Goal: Check status: Check status

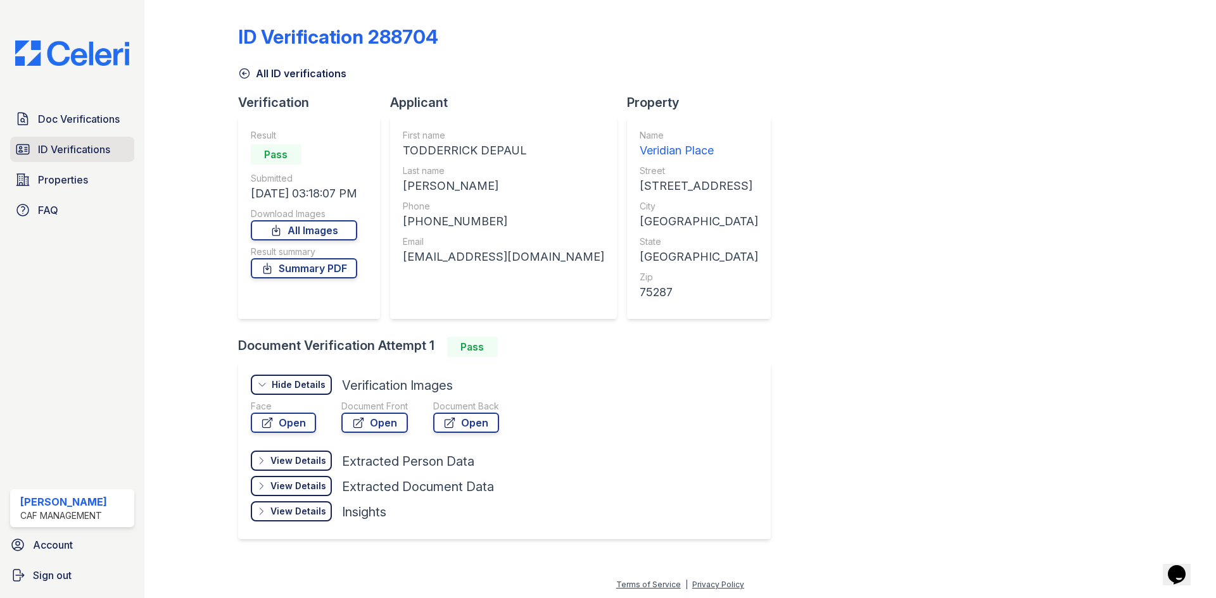
click at [101, 148] on span "ID Verifications" at bounding box center [74, 149] width 72 height 15
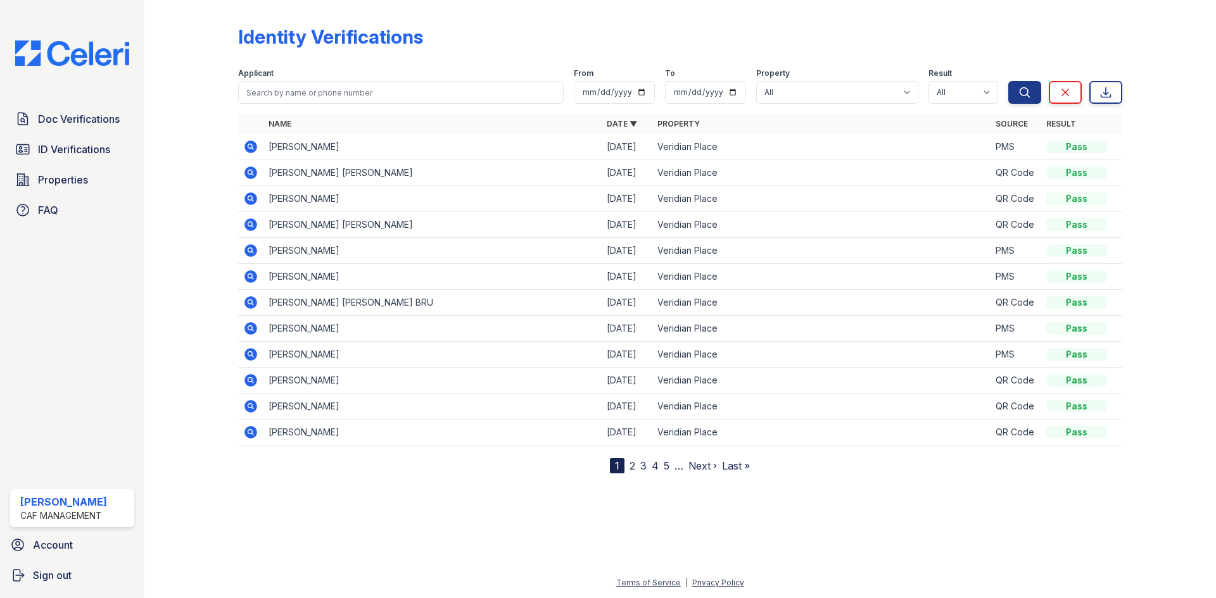
click at [251, 197] on icon at bounding box center [250, 198] width 15 height 15
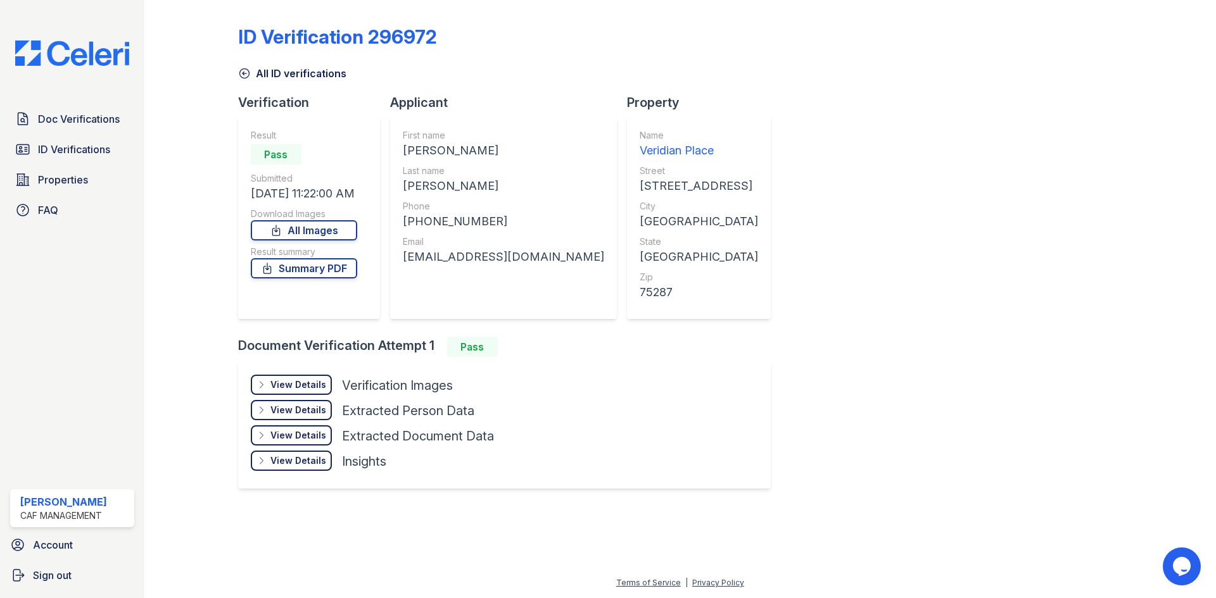
click at [306, 379] on div "View Details" at bounding box center [298, 385] width 56 height 13
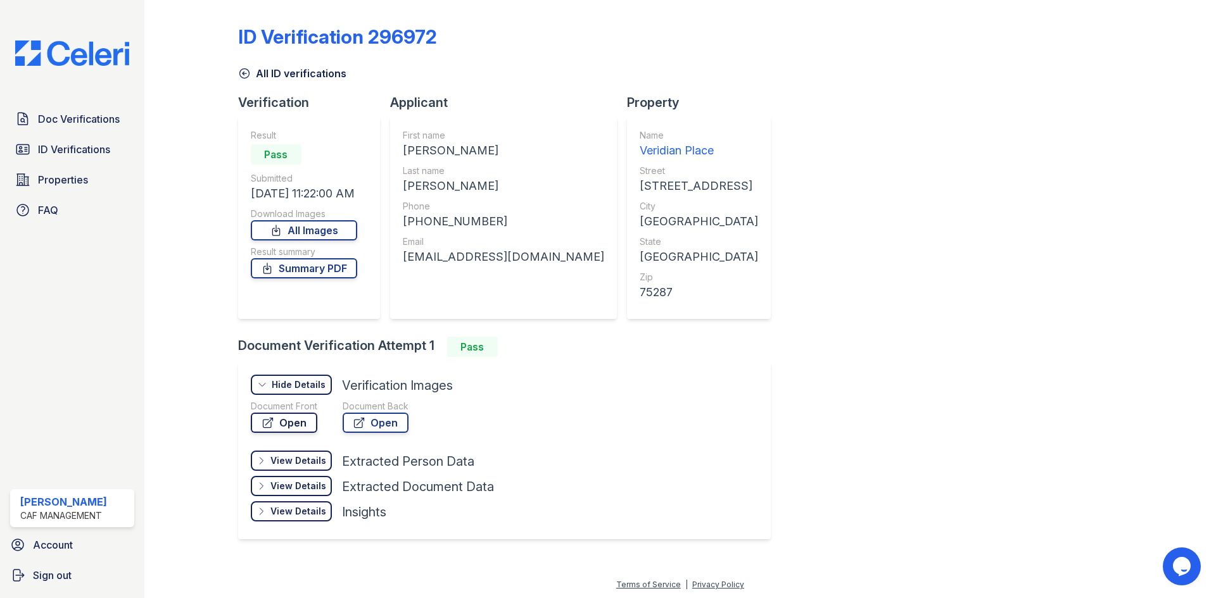
click at [288, 427] on link "Open" at bounding box center [284, 423] width 66 height 20
click at [91, 156] on span "ID Verifications" at bounding box center [74, 149] width 72 height 15
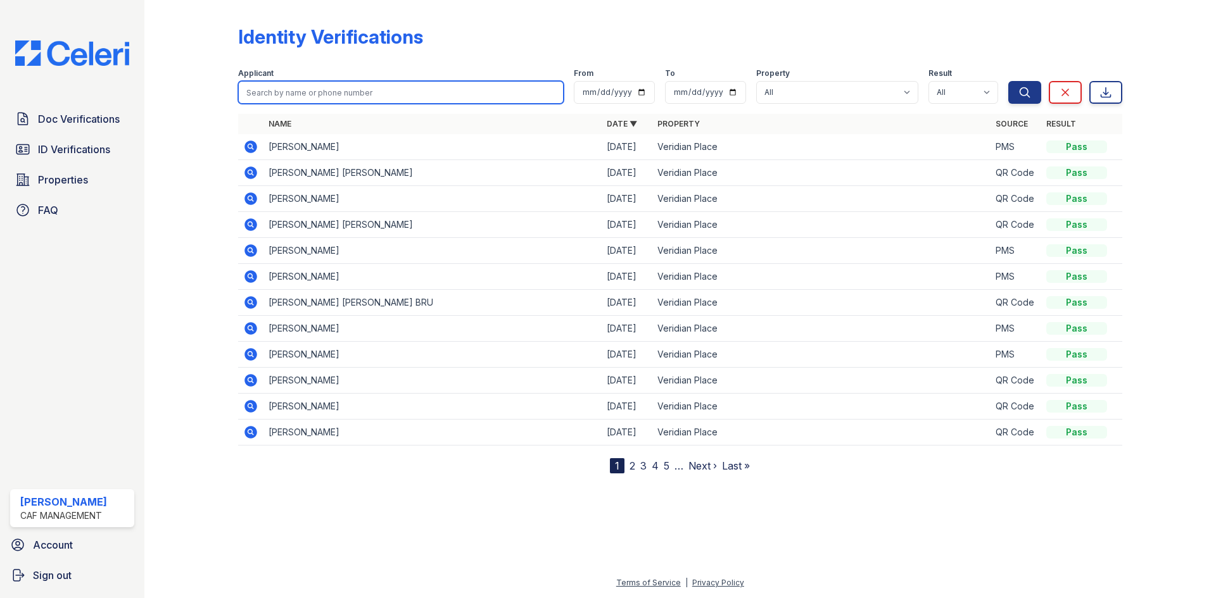
click at [327, 89] on input "search" at bounding box center [400, 92] width 325 height 23
type input "henry"
click at [1008, 81] on button "Search" at bounding box center [1024, 92] width 33 height 23
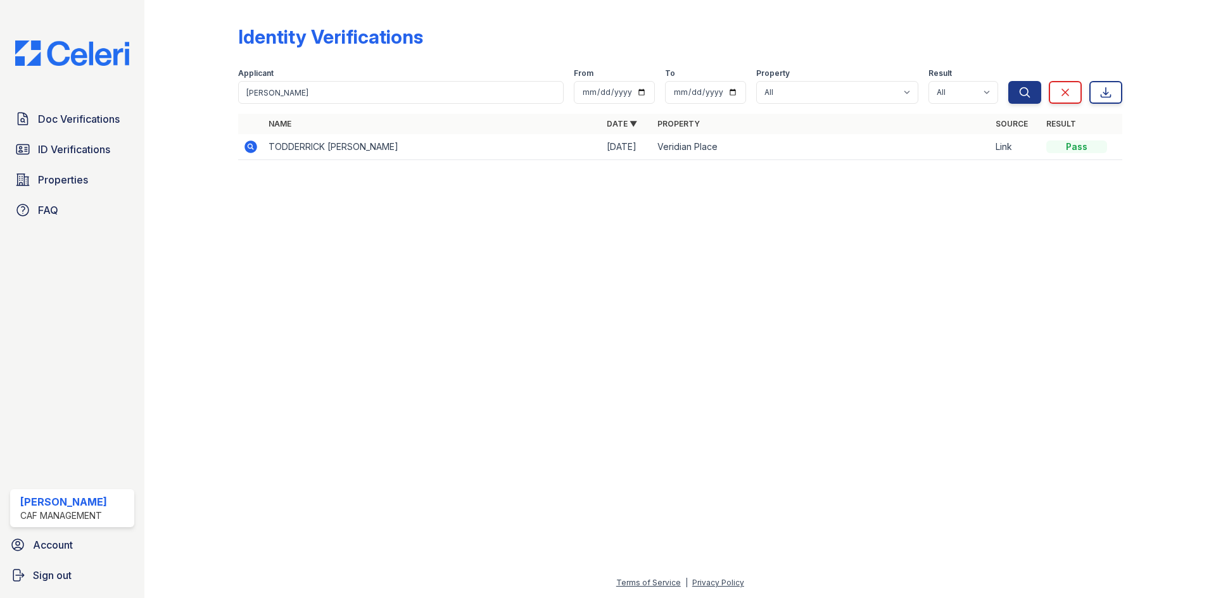
click at [247, 149] on icon at bounding box center [250, 147] width 13 height 13
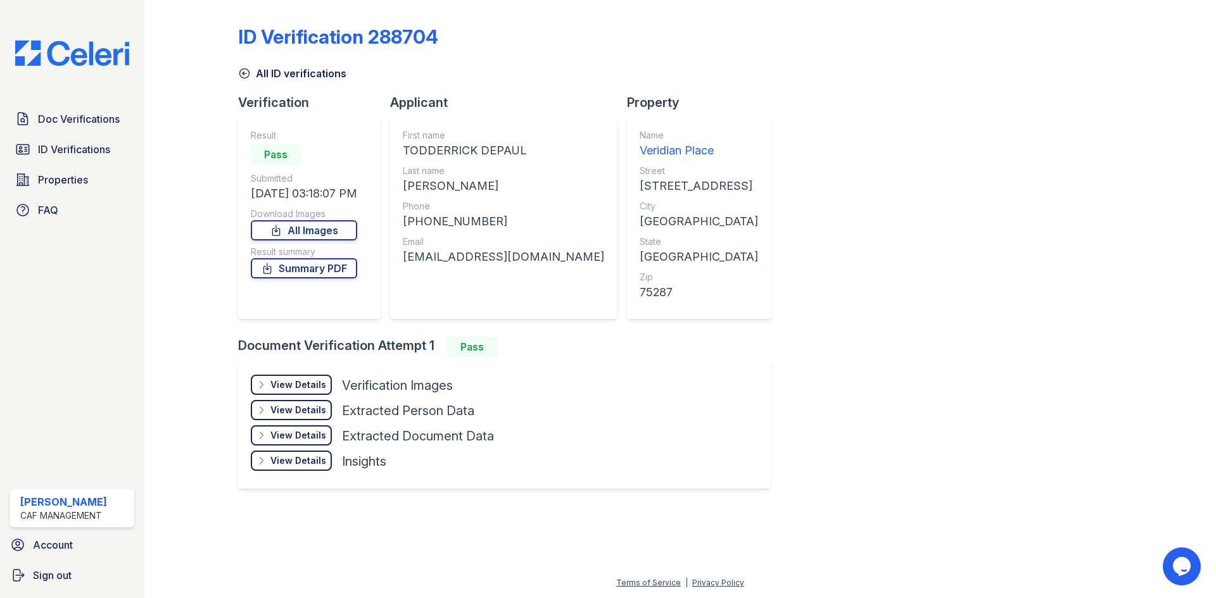
click at [285, 384] on div "View Details" at bounding box center [298, 385] width 56 height 13
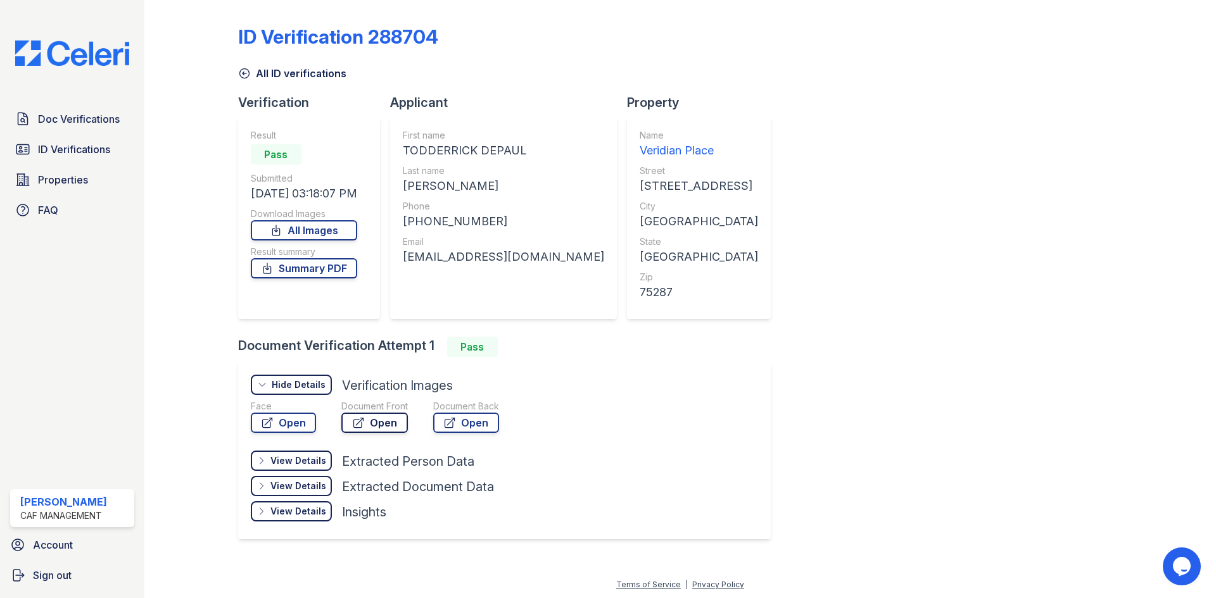
click at [393, 421] on link "Open" at bounding box center [374, 423] width 66 height 20
